Goal: Use online tool/utility: Utilize a website feature to perform a specific function

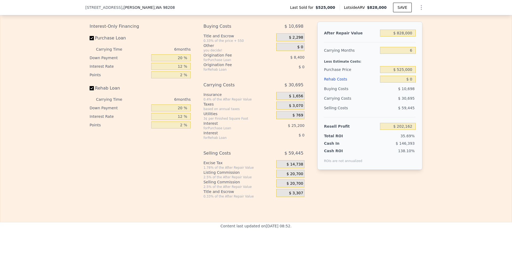
scroll to position [851, 0]
click at [412, 83] on input "$ 0" at bounding box center [398, 79] width 36 height 7
type input "$ 5"
type input "$ 202,157"
type input "$ 50"
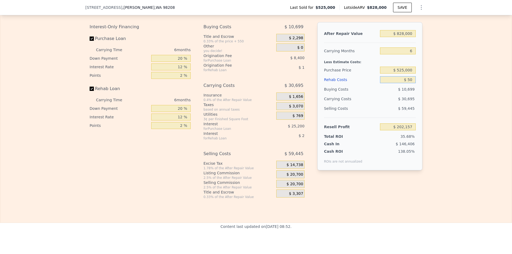
type input "$ 202,111"
type input "$ 5,000"
type input "$ 196,842"
type input "$ 50,000"
type input "$ 148,962"
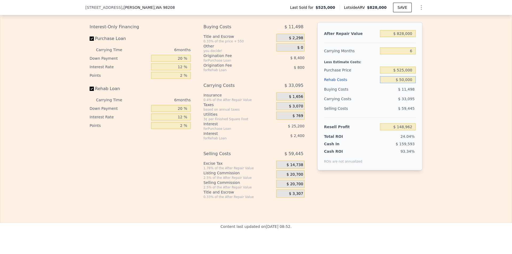
type input "$ 50,000"
click at [447, 139] on div "Edit the assumptions in yellow boxes. Input profit to calculate an offer price.…" at bounding box center [255, 100] width 511 height 198
click at [411, 37] on input "$ 828,000" at bounding box center [398, 33] width 36 height 7
type input "$ 82"
type input "-$ 618,410"
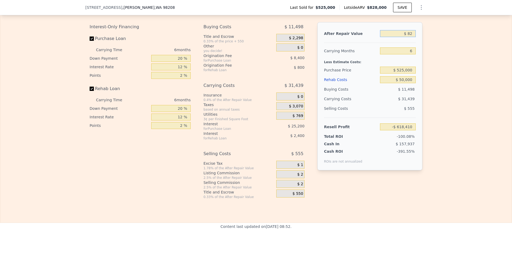
type input "$ 8"
type input "-$ 618,479"
type input "$ 7"
type input "-$ 618,480"
type input "$ 75"
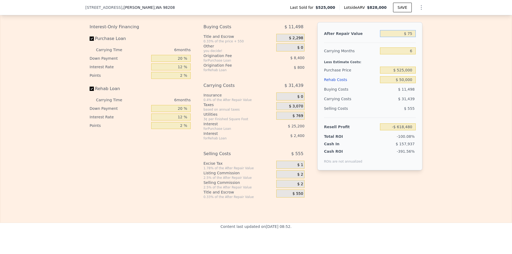
type input "-$ 618,417"
type input "$ 750"
type input "-$ 617,792"
type input "$ 75,000"
type input "-$ 548,972"
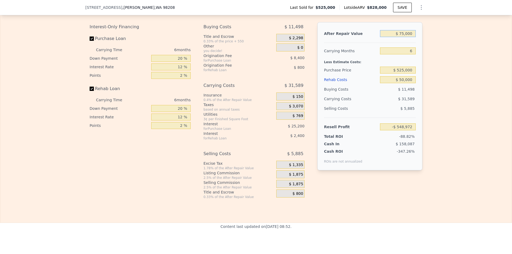
type input "$ 750,000"
type input "$ 76,665"
type input "$ 750,000"
click at [458, 147] on div "Edit the assumptions in yellow boxes. Input profit to calculate an offer price.…" at bounding box center [255, 100] width 511 height 198
click at [180, 79] on input "2 %" at bounding box center [170, 75] width 39 height 7
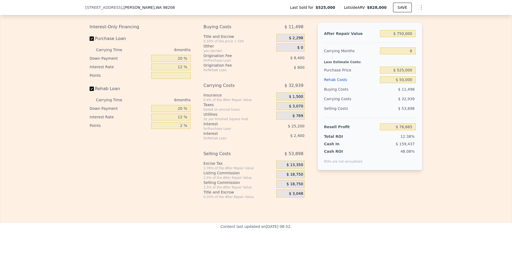
click at [445, 155] on div "Edit the assumptions in yellow boxes. Input profit to calculate an offer price.…" at bounding box center [255, 100] width 511 height 198
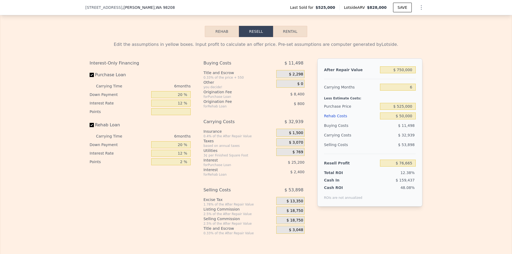
scroll to position [815, 0]
click at [180, 98] on input "20 %" at bounding box center [170, 94] width 39 height 7
click at [182, 106] on input "12 %" at bounding box center [170, 102] width 39 height 7
type input "1 %"
type input "$ 99,765"
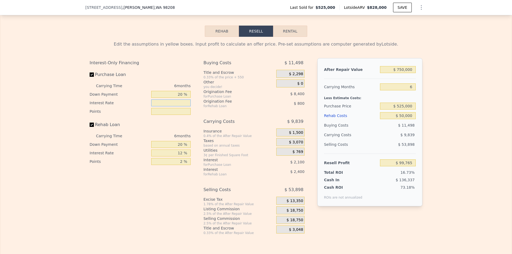
type input "5 %"
type input "$ 91,365"
type input "5 %"
click at [437, 152] on div "Edit the assumptions in yellow boxes. Input profit to calculate an offer price.…" at bounding box center [255, 136] width 511 height 198
click at [449, 165] on div "Edit the assumptions in yellow boxes. Input profit to calculate an offer price.…" at bounding box center [255, 136] width 511 height 198
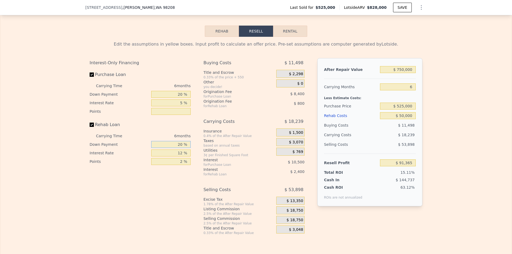
drag, startPoint x: 181, startPoint y: 151, endPoint x: 192, endPoint y: 154, distance: 11.5
click at [181, 148] on input "20 %" at bounding box center [170, 144] width 39 height 7
type input "2 %"
type input "$ 90,645"
click at [168, 183] on div "Interest-Only Financing Purchase Loan Carrying Time 6 months Down Payment 20 % …" at bounding box center [142, 146] width 105 height 177
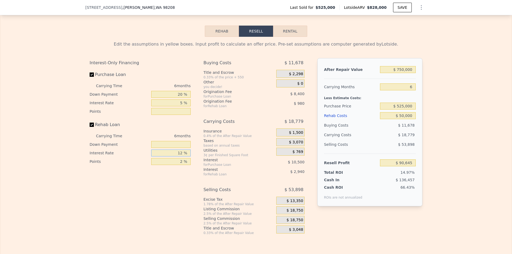
click at [180, 156] on input "12 %" at bounding box center [170, 153] width 39 height 7
type input "1 %"
type input "$ 93,339"
click at [166, 207] on div "Interest-Only Financing Purchase Loan Carrying Time 6 months Down Payment 20 % …" at bounding box center [142, 146] width 105 height 177
click at [184, 165] on input "2 %" at bounding box center [170, 161] width 39 height 7
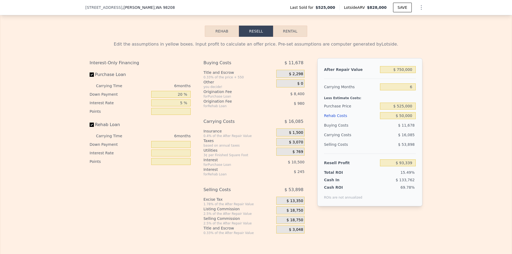
click at [146, 209] on div "Interest-Only Financing Purchase Loan Carrying Time 6 months Down Payment 20 % …" at bounding box center [142, 146] width 105 height 177
click at [474, 156] on div "Edit the assumptions in yellow boxes. Input profit to calculate an offer price.…" at bounding box center [255, 136] width 511 height 198
click at [403, 110] on input "$ 525,000" at bounding box center [398, 106] width 36 height 7
type input "$ 600,000"
click at [453, 117] on div "Edit the assumptions in yellow boxes. Input profit to calculate an offer price.…" at bounding box center [255, 136] width 511 height 198
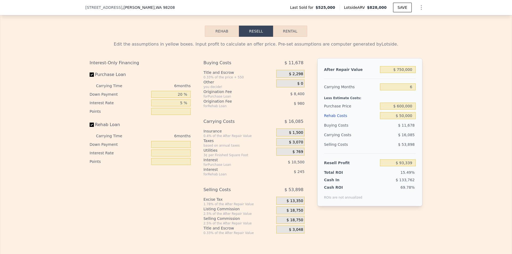
type input "$ 15,389"
